Goal: Transaction & Acquisition: Purchase product/service

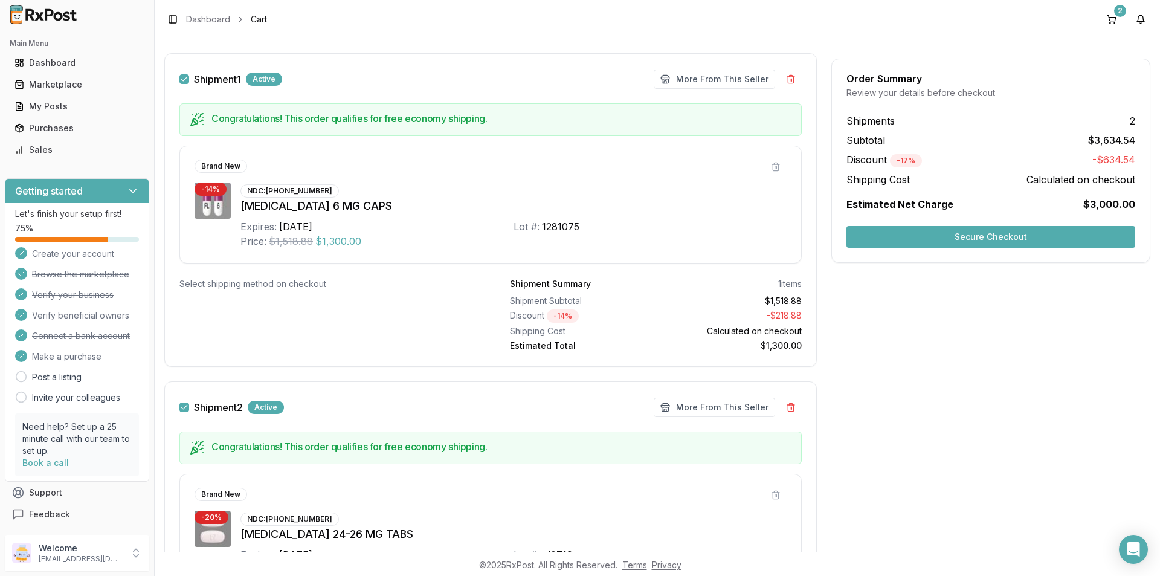
scroll to position [170, 0]
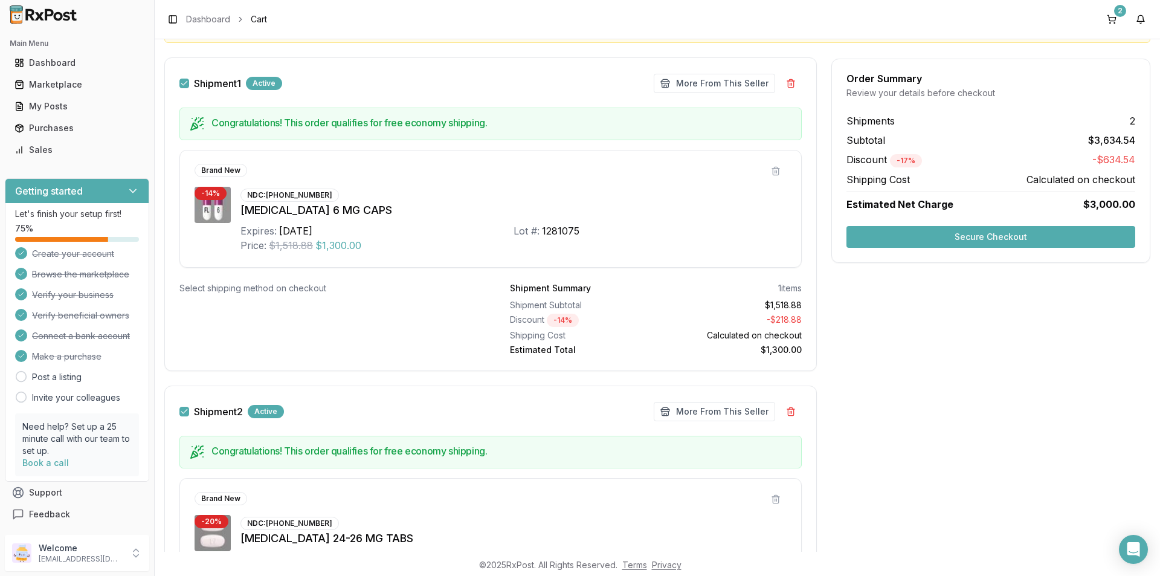
click at [973, 238] on button "Secure Checkout" at bounding box center [990, 237] width 289 height 22
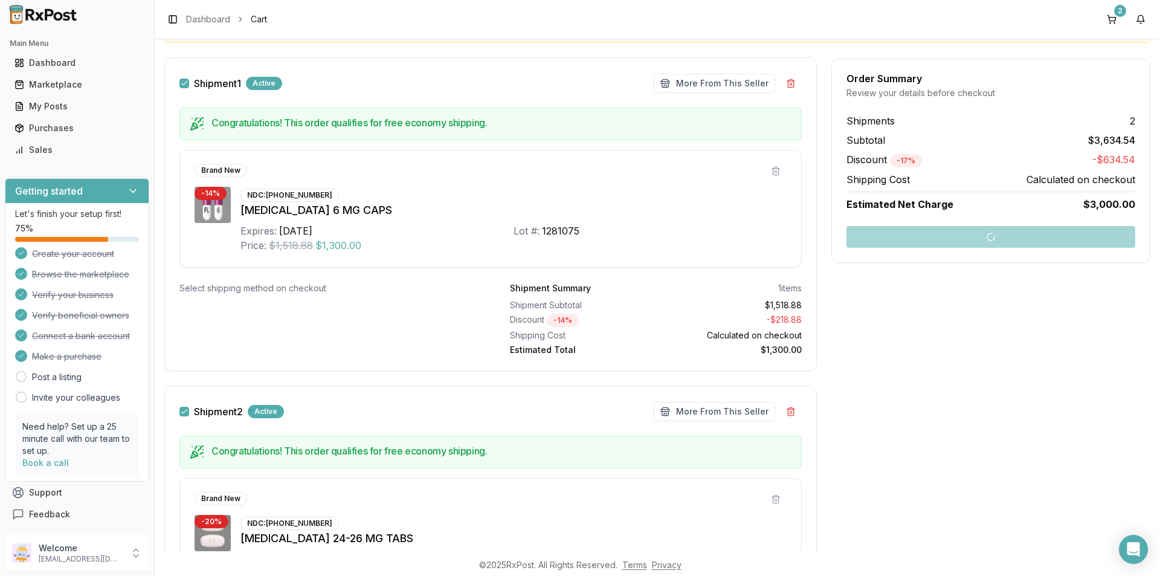
scroll to position [231, 0]
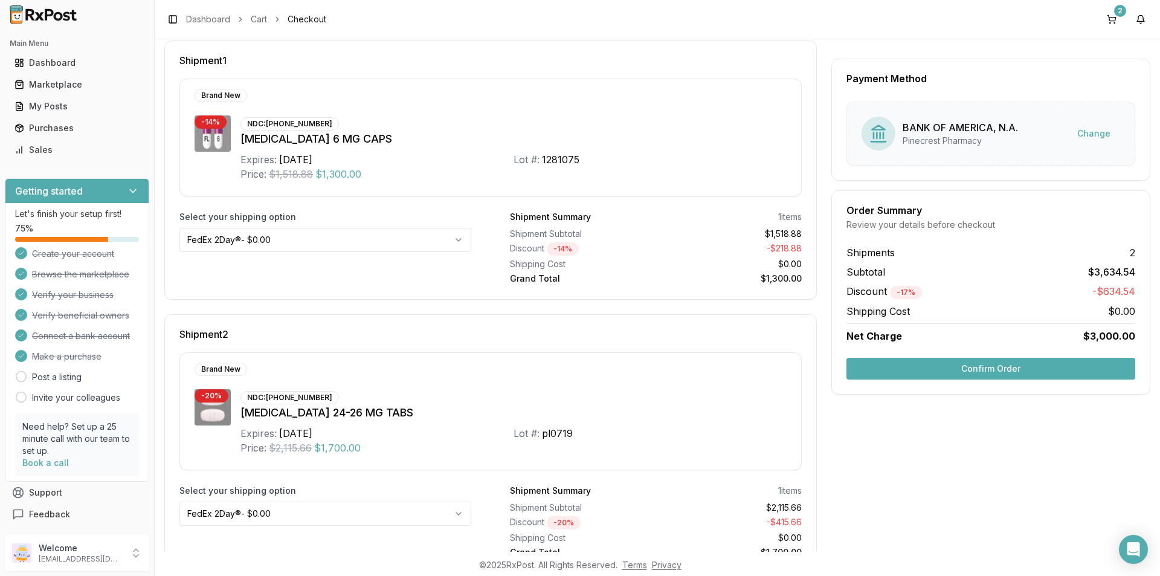
scroll to position [222, 0]
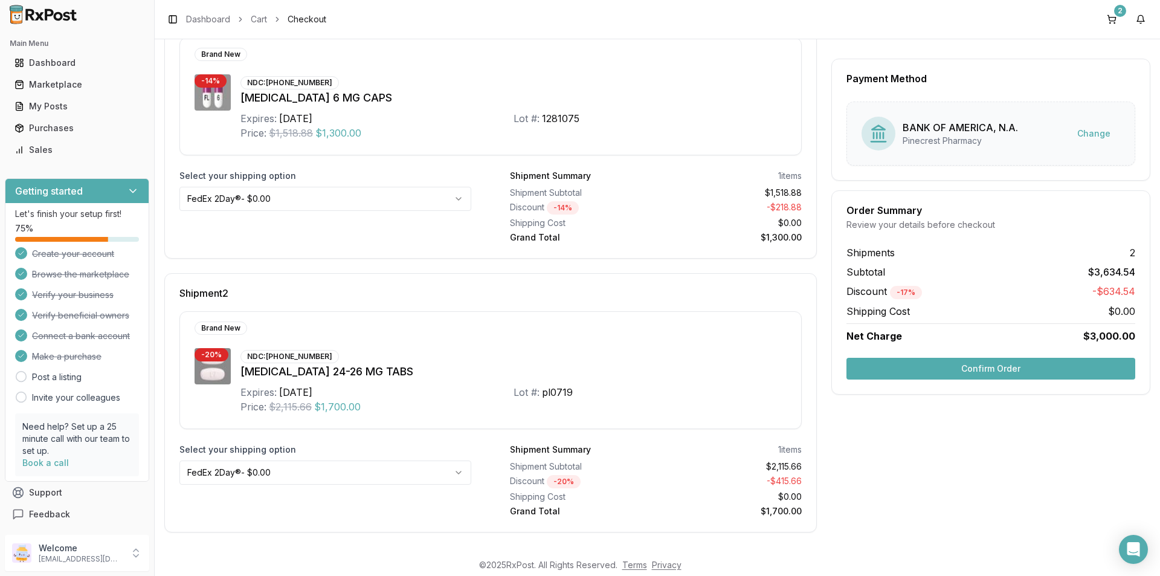
click at [996, 369] on button "Confirm Order" at bounding box center [990, 369] width 289 height 22
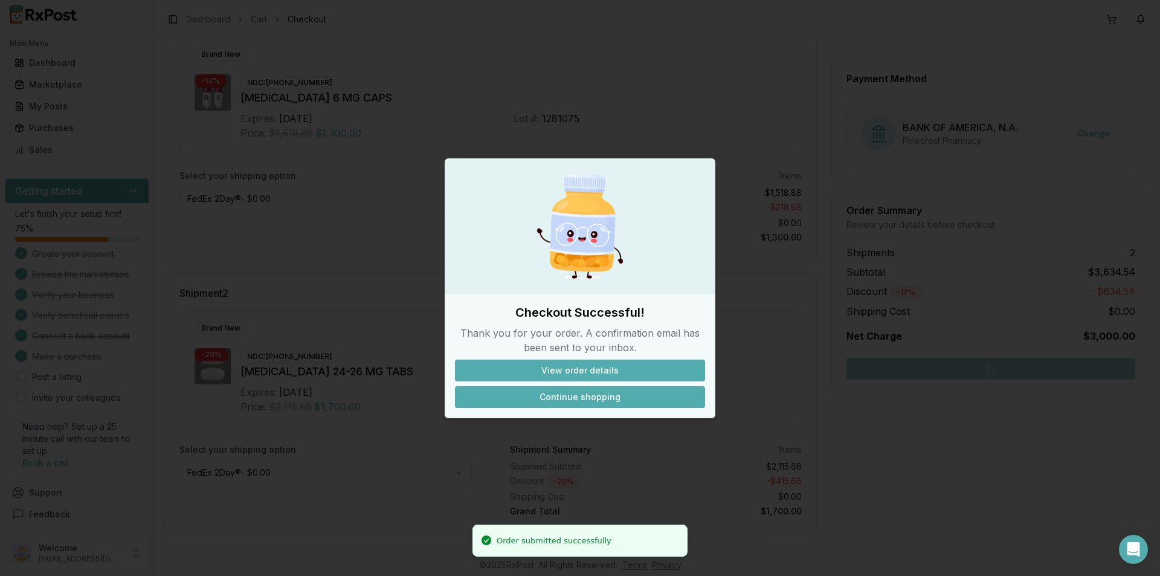
click at [588, 398] on button "Continue shopping" at bounding box center [580, 397] width 250 height 22
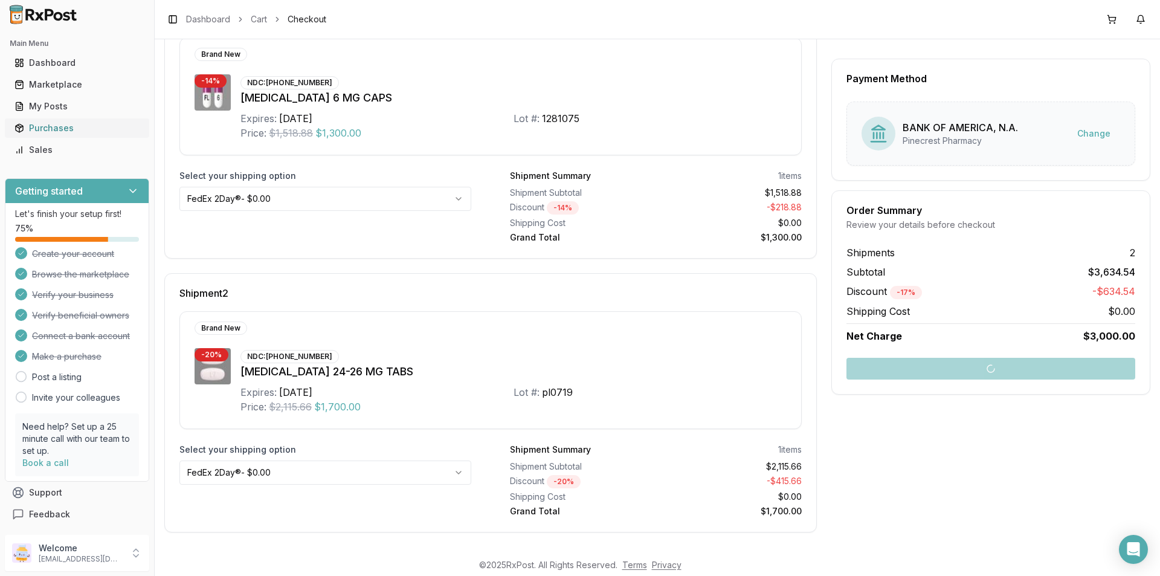
click at [48, 129] on div "Purchases" at bounding box center [77, 128] width 125 height 12
